Goal: Task Accomplishment & Management: Complete application form

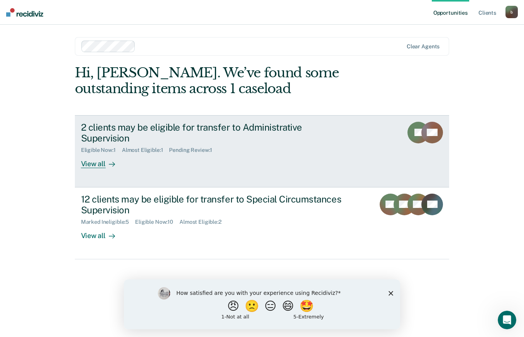
click at [107, 159] on div at bounding box center [110, 163] width 9 height 9
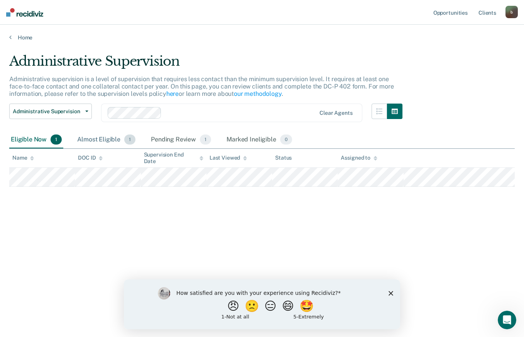
click at [107, 136] on div "Almost Eligible 1" at bounding box center [106, 139] width 61 height 17
click at [203, 142] on span "1" at bounding box center [205, 139] width 11 height 10
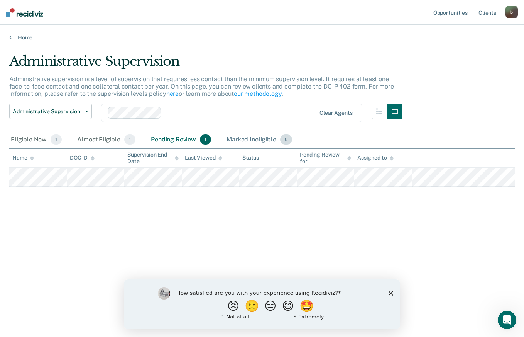
click at [256, 140] on div "Marked Ineligible 0" at bounding box center [259, 139] width 69 height 17
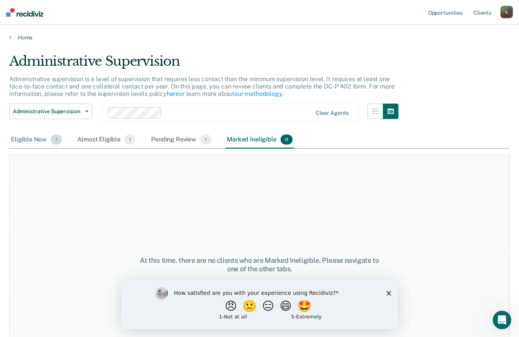
click at [39, 137] on div "Eligible Now 1" at bounding box center [36, 139] width 54 height 17
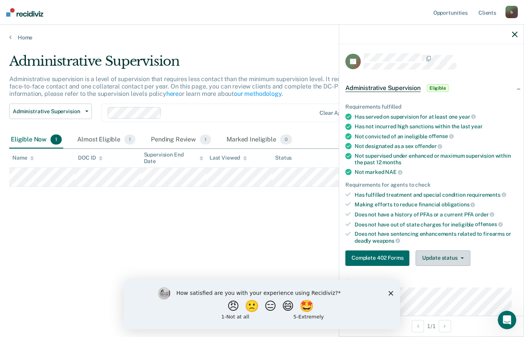
click at [459, 257] on span "button" at bounding box center [461, 258] width 6 height 2
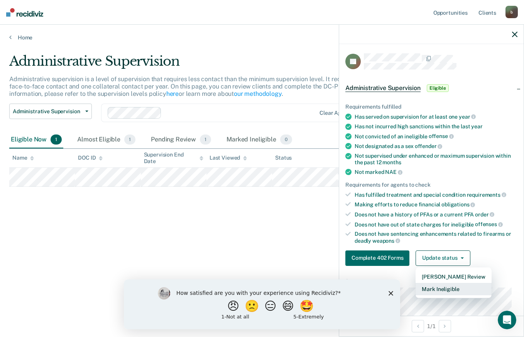
click at [457, 284] on button "Mark Ineligible" at bounding box center [454, 289] width 76 height 12
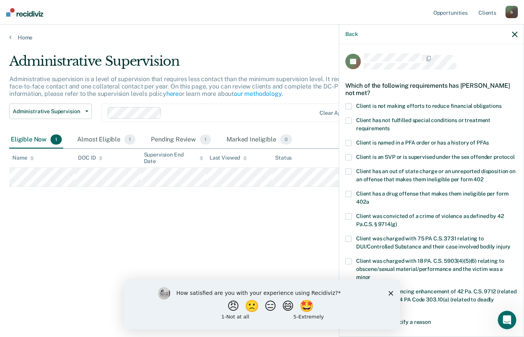
click at [390, 291] on icon "Close survey" at bounding box center [391, 292] width 5 height 5
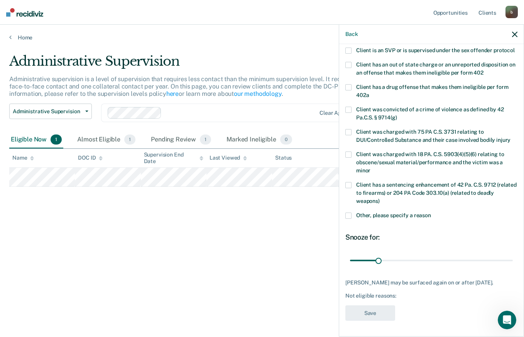
scroll to position [120, 0]
click at [349, 212] on span at bounding box center [349, 215] width 6 height 6
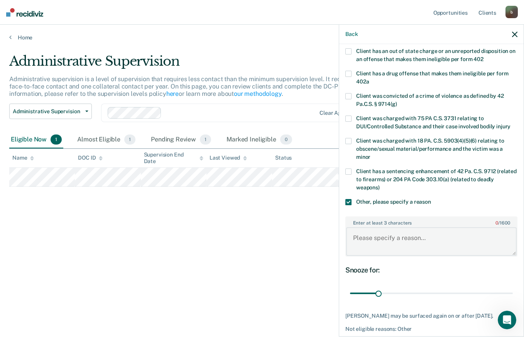
click at [414, 247] on textarea "Enter at least 3 characters 0 / 1600" at bounding box center [431, 241] width 171 height 29
click at [470, 243] on textarea "Has been on supervision for less than" at bounding box center [431, 241] width 171 height 29
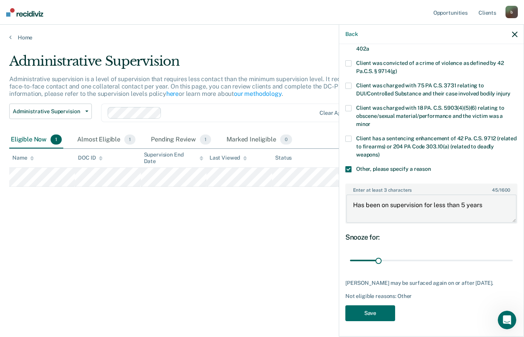
scroll to position [166, 0]
type textarea "Has been on supervision for less than 5 years"
drag, startPoint x: 377, startPoint y: 256, endPoint x: 507, endPoint y: 258, distance: 129.8
type input "180"
click at [507, 258] on input "range" at bounding box center [431, 261] width 163 height 14
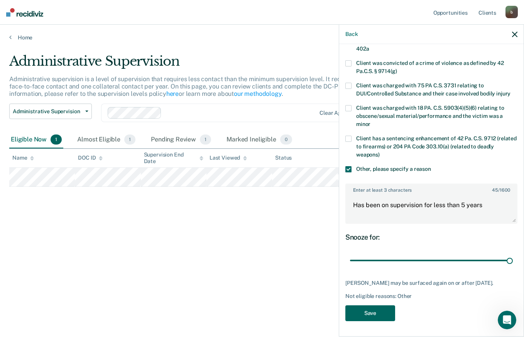
click at [384, 314] on button "Save" at bounding box center [371, 313] width 50 height 16
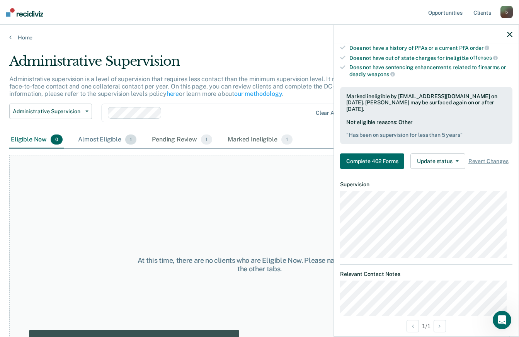
click at [95, 138] on div "Almost Eligible 1" at bounding box center [106, 139] width 61 height 17
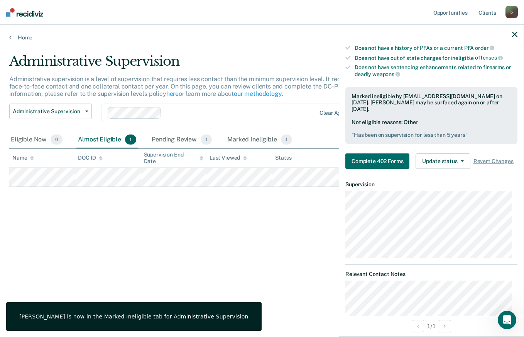
scroll to position [122, 0]
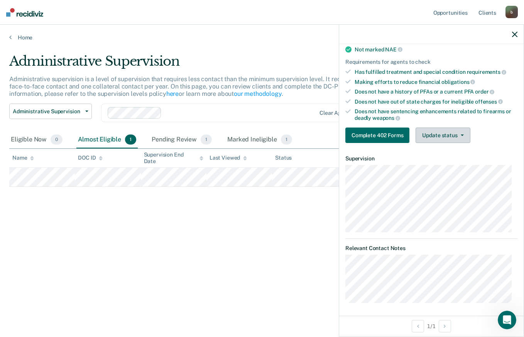
click at [441, 137] on button "Update status" at bounding box center [443, 134] width 54 height 15
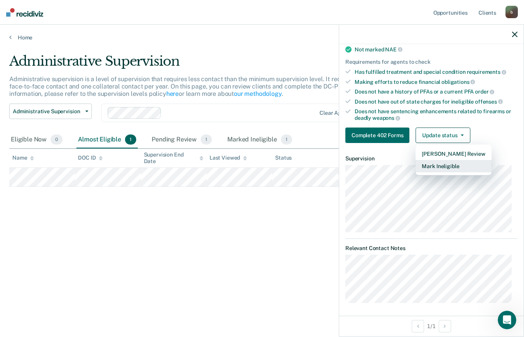
click at [447, 161] on button "Mark Ineligible" at bounding box center [454, 166] width 76 height 12
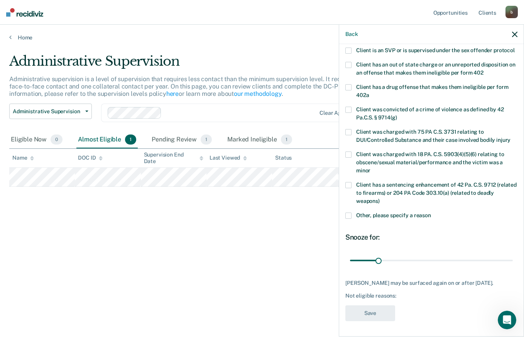
scroll to position [120, 0]
drag, startPoint x: 378, startPoint y: 256, endPoint x: 525, endPoint y: 255, distance: 147.1
type input "180"
click at [513, 255] on input "range" at bounding box center [431, 260] width 163 height 14
click at [363, 202] on div "Client has a sentencing enhancement of 42 Pa. C.S. 9712 (related to firearms) o…" at bounding box center [432, 197] width 172 height 31
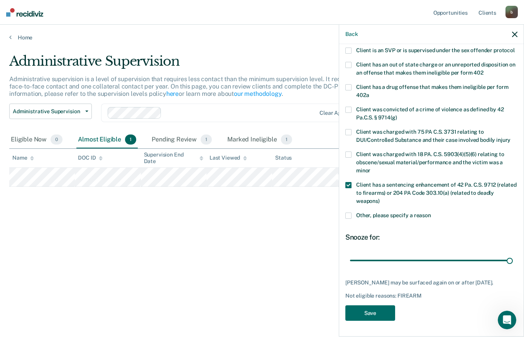
click at [362, 212] on span "Other, please specify a reason" at bounding box center [393, 215] width 75 height 6
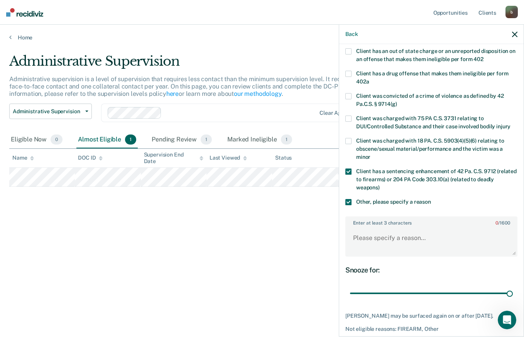
click at [353, 180] on label "Client has a sentencing enhancement of 42 Pa. C.S. 9712 (related to firearms) o…" at bounding box center [432, 180] width 172 height 24
click at [409, 246] on textarea "Enter at least 3 characters 0 / 1600" at bounding box center [431, 241] width 171 height 29
paste textarea "Has been on supervision for less than 5 years"
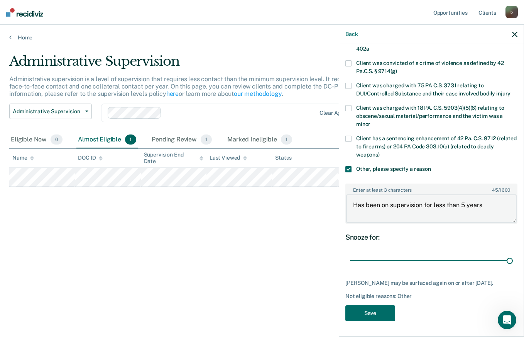
scroll to position [166, 0]
type textarea "Has been on supervision for less than 5 years"
click at [366, 311] on button "Save" at bounding box center [371, 313] width 50 height 16
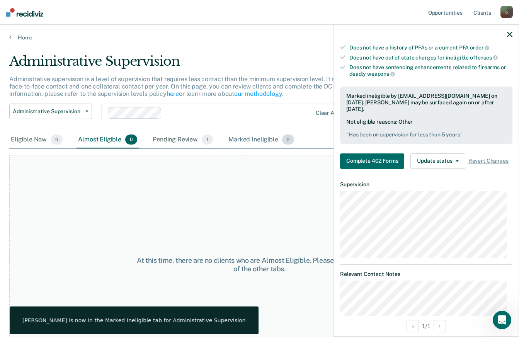
click at [277, 140] on div "Marked Ineligible 2" at bounding box center [261, 139] width 69 height 17
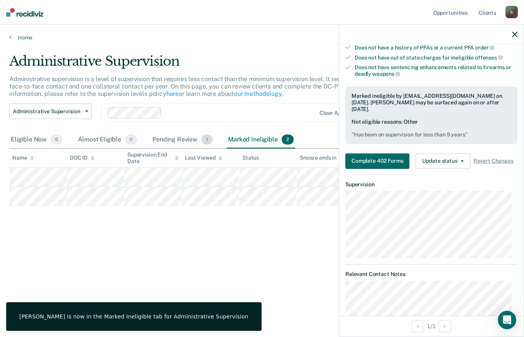
click at [191, 133] on div "Pending Review 1" at bounding box center [182, 139] width 63 height 17
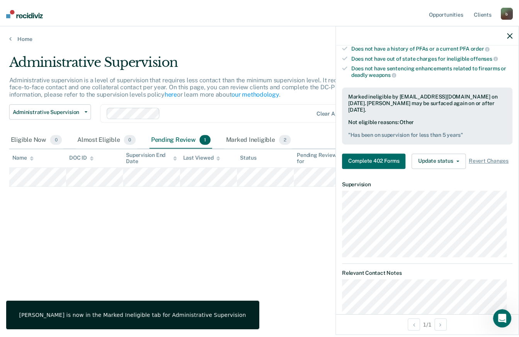
scroll to position [167, 0]
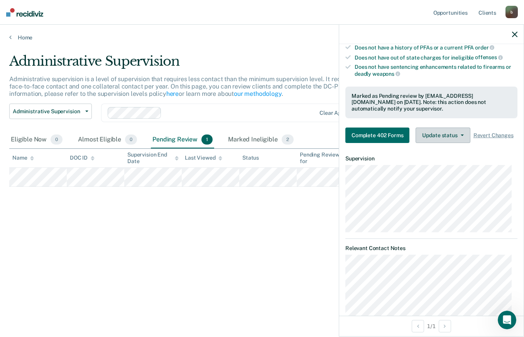
click at [450, 143] on button "Update status" at bounding box center [443, 134] width 54 height 15
click at [375, 135] on button "Complete 402 Forms" at bounding box center [378, 134] width 64 height 15
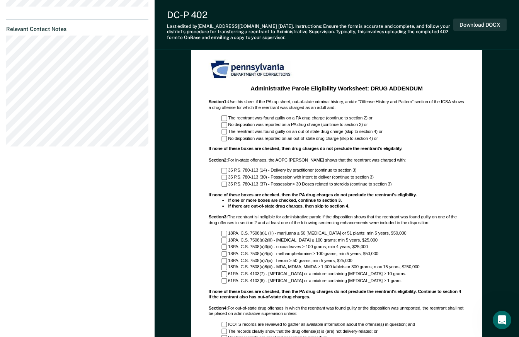
scroll to position [463, 0]
